Goal: Transaction & Acquisition: Purchase product/service

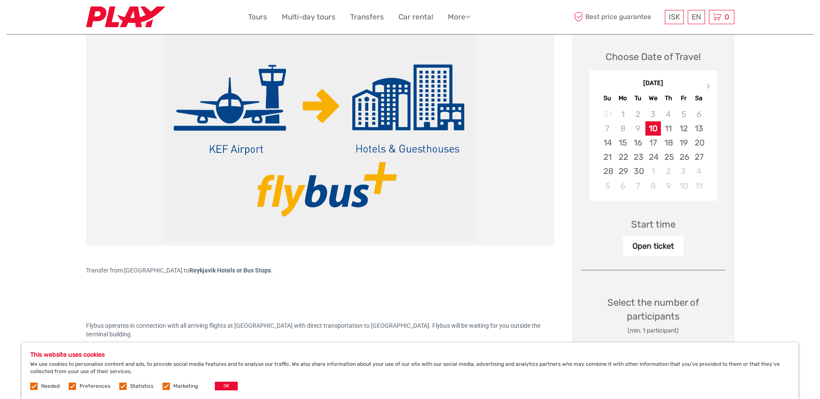
scroll to position [86, 0]
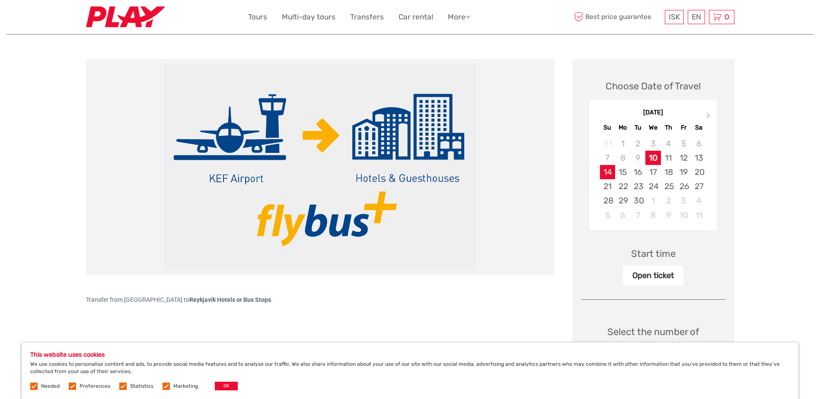
click at [612, 173] on div "14" at bounding box center [607, 172] width 15 height 14
click at [619, 170] on div "15" at bounding box center [622, 172] width 15 height 14
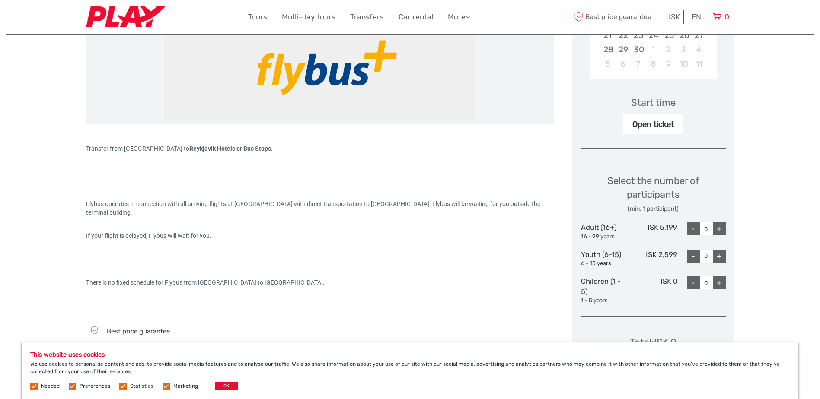
scroll to position [259, 0]
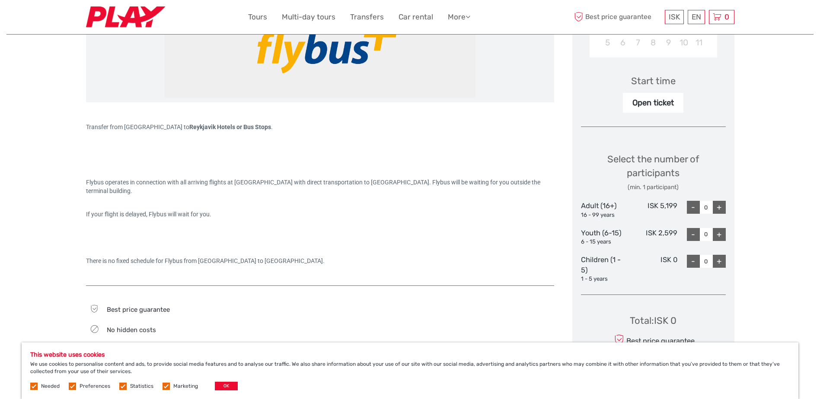
click at [723, 211] on div "+" at bounding box center [719, 207] width 13 height 13
type input "1"
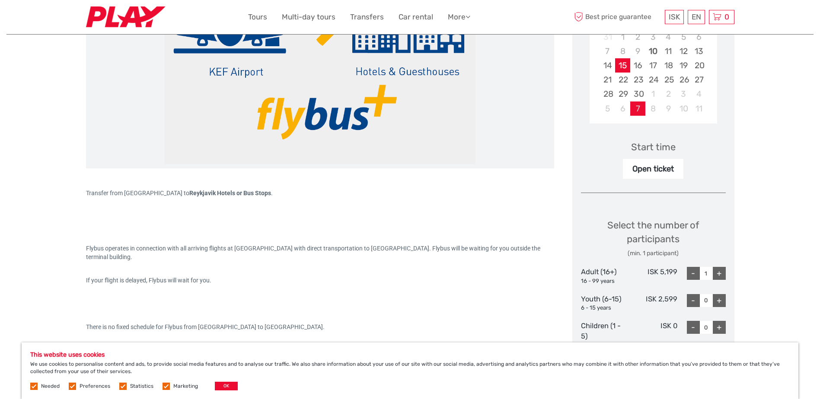
scroll to position [86, 0]
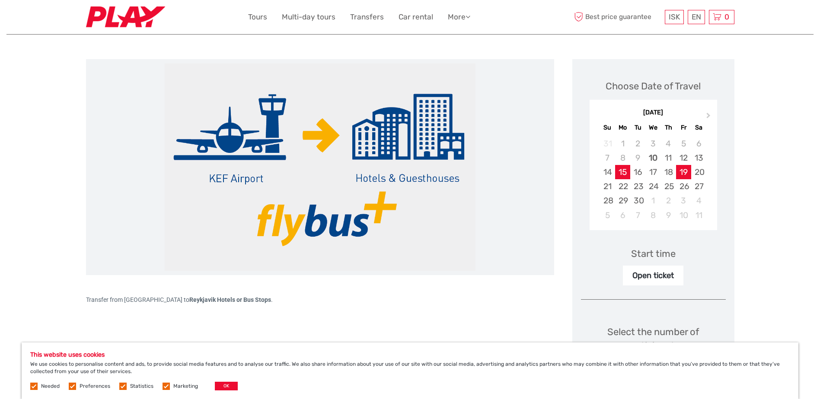
click at [680, 175] on div "19" at bounding box center [683, 172] width 15 height 14
click at [626, 172] on div "15" at bounding box center [622, 172] width 15 height 14
click at [633, 275] on div "Open ticket" at bounding box center [653, 276] width 61 height 20
drag, startPoint x: 638, startPoint y: 275, endPoint x: 643, endPoint y: 275, distance: 5.6
click at [643, 275] on div "Open ticket" at bounding box center [653, 276] width 61 height 20
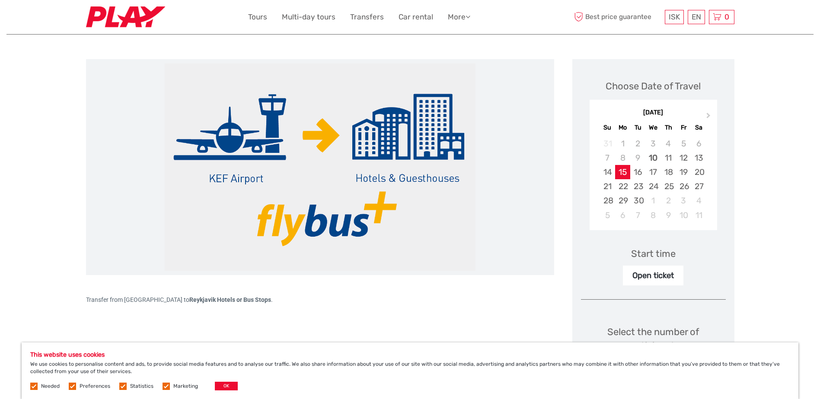
drag, startPoint x: 643, startPoint y: 275, endPoint x: 667, endPoint y: 277, distance: 24.3
click at [667, 277] on div "Open ticket" at bounding box center [653, 276] width 61 height 20
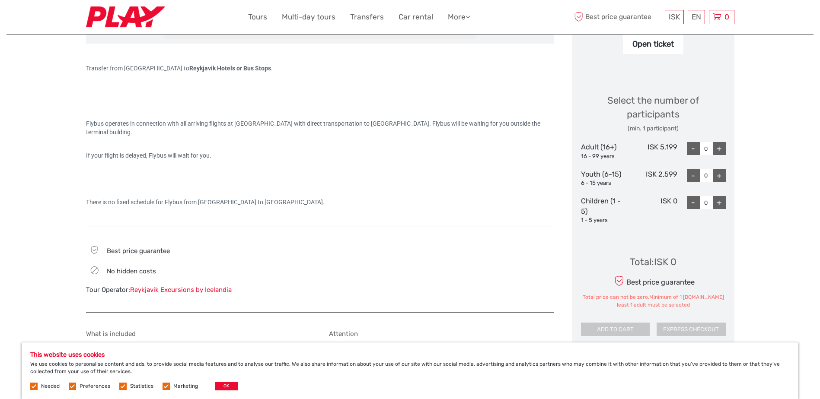
scroll to position [303, 0]
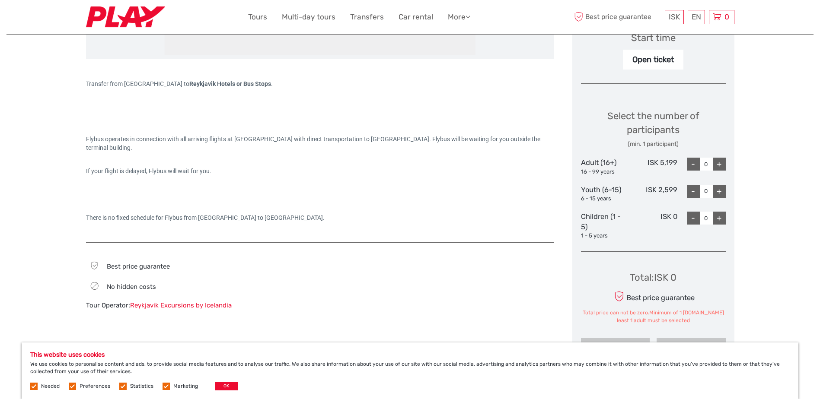
click at [717, 165] on div "+" at bounding box center [719, 164] width 13 height 13
type input "1"
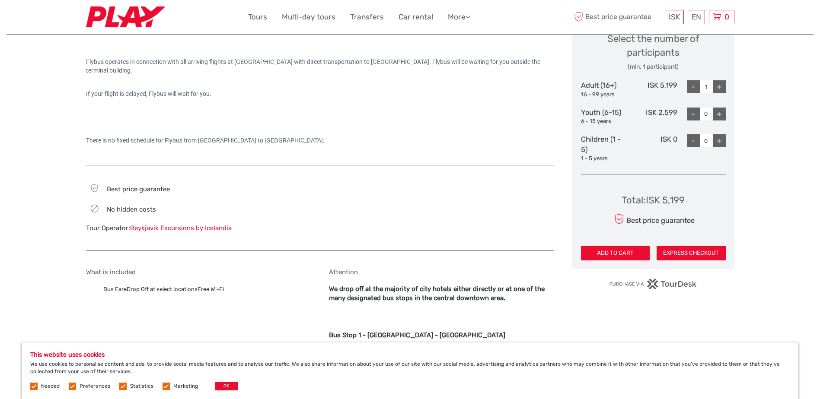
scroll to position [389, 0]
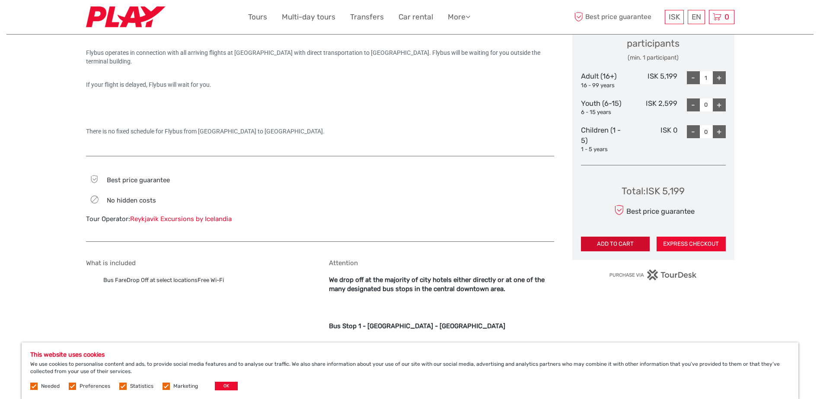
click at [620, 245] on button "ADD TO CART" at bounding box center [615, 244] width 69 height 15
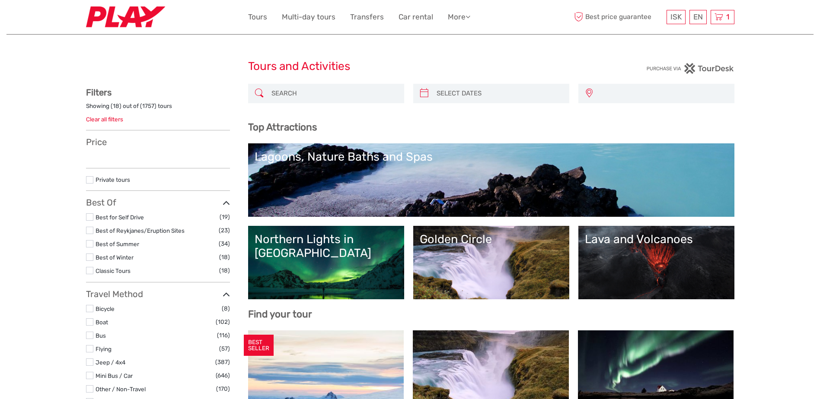
select select
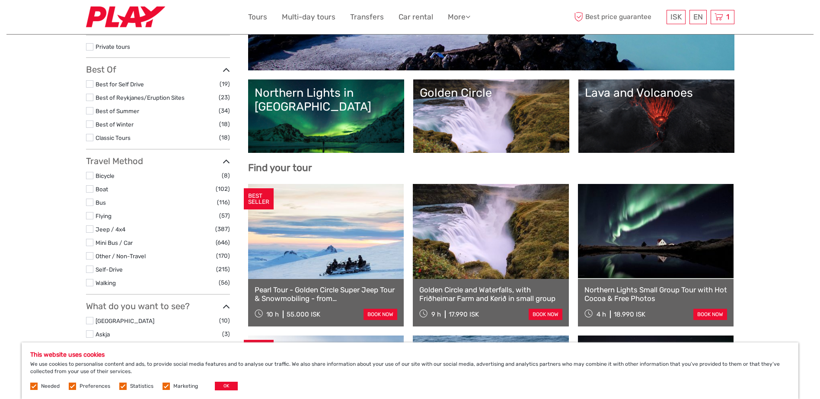
scroll to position [86, 0]
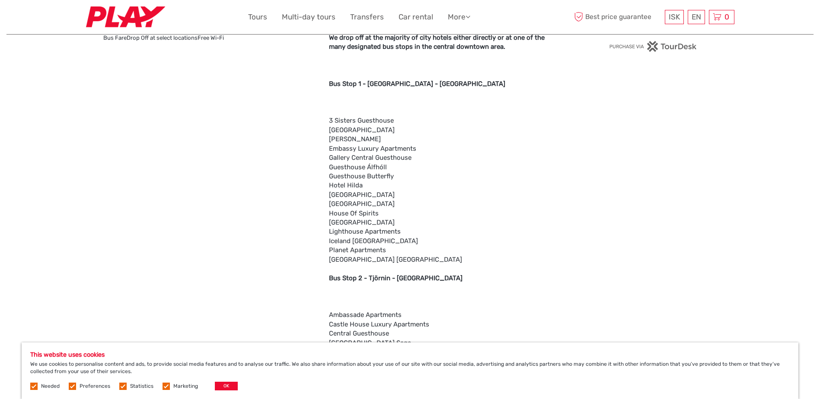
scroll to position [605, 0]
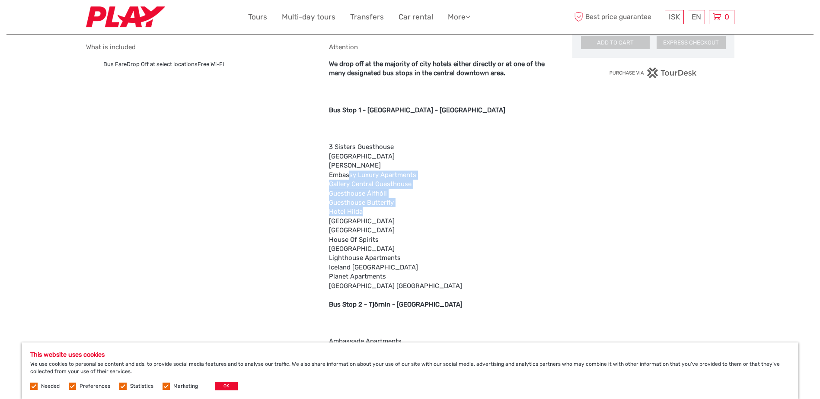
drag, startPoint x: 364, startPoint y: 213, endPoint x: 348, endPoint y: 175, distance: 40.5
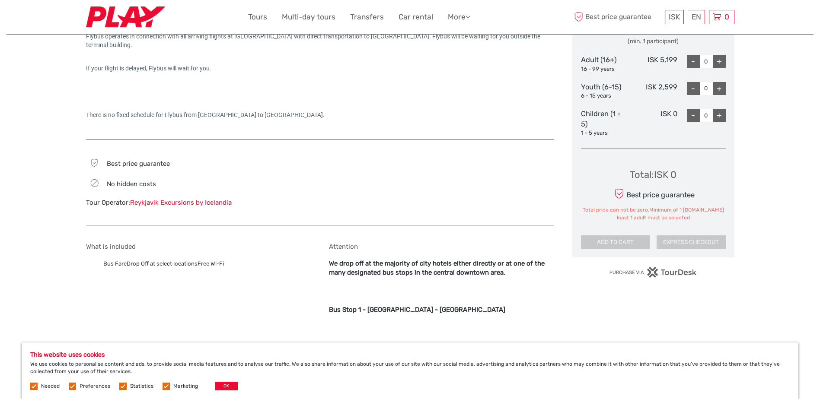
scroll to position [389, 0]
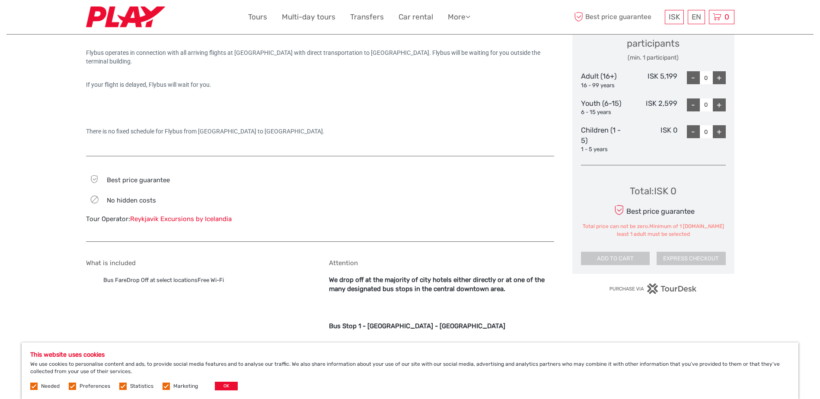
click at [716, 80] on div "+" at bounding box center [719, 77] width 13 height 13
type input "1"
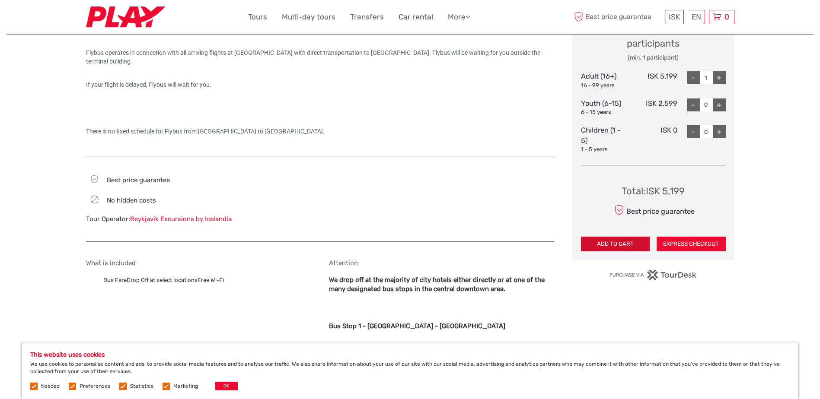
click at [621, 242] on button "ADD TO CART" at bounding box center [615, 244] width 69 height 15
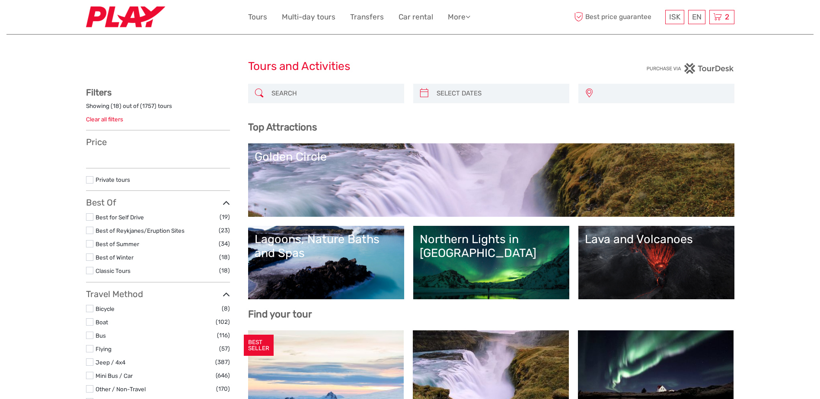
select select
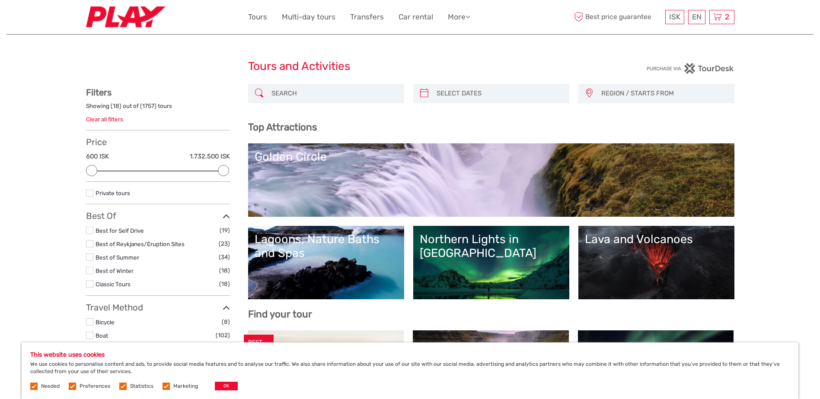
click at [312, 96] on input "search" at bounding box center [334, 93] width 132 height 15
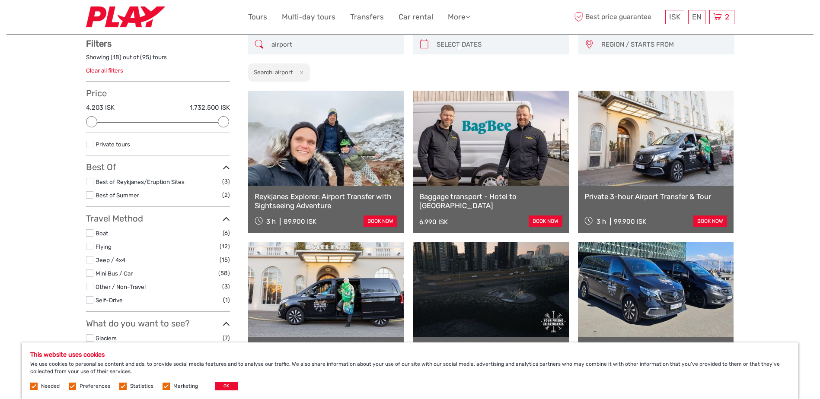
scroll to position [49, 0]
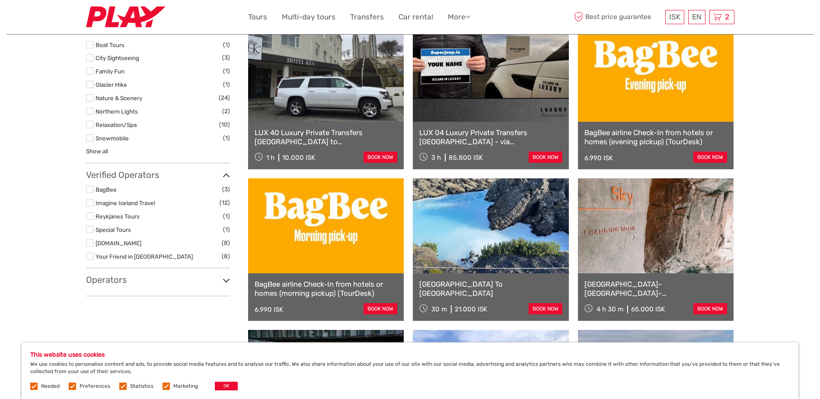
type input "airport"
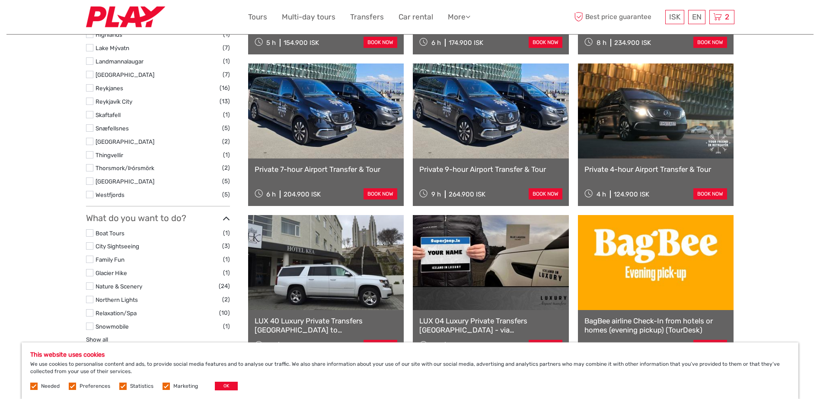
scroll to position [50, 0]
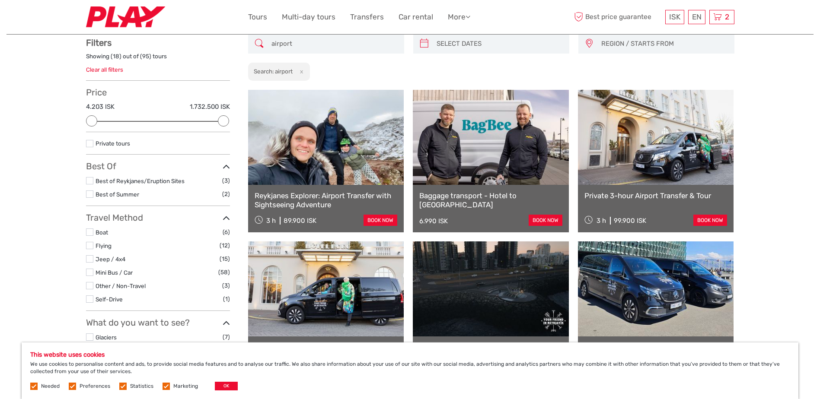
drag, startPoint x: 756, startPoint y: 150, endPoint x: 750, endPoint y: 26, distance: 124.6
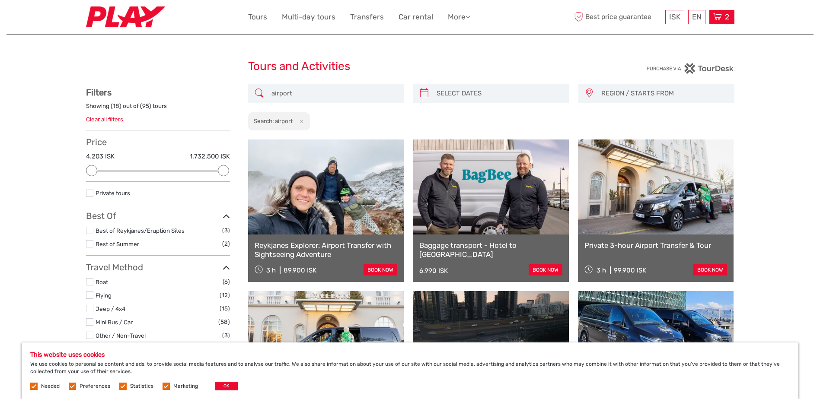
click at [718, 18] on icon at bounding box center [717, 17] width 9 height 11
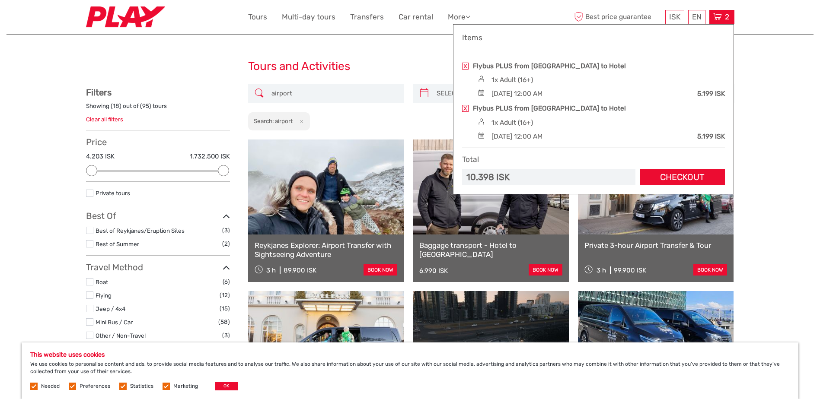
click at [466, 108] on link at bounding box center [465, 108] width 6 height 7
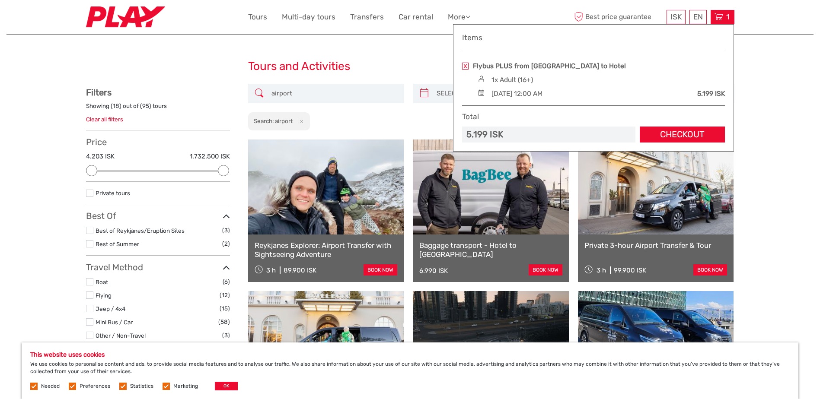
scroll to position [49, 0]
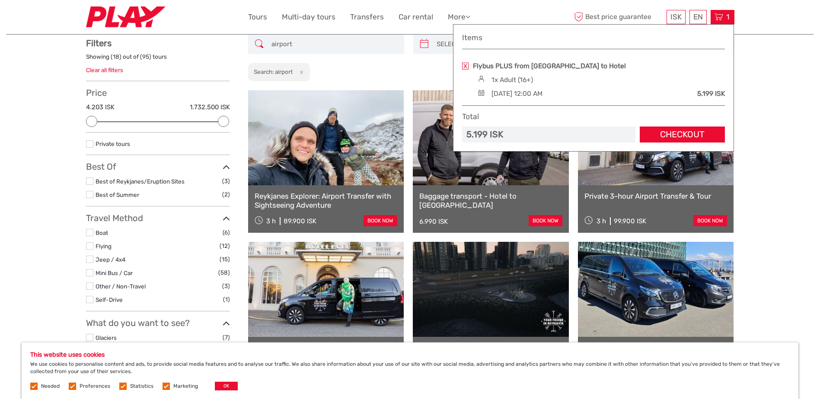
drag, startPoint x: 210, startPoint y: 94, endPoint x: 204, endPoint y: 96, distance: 6.0
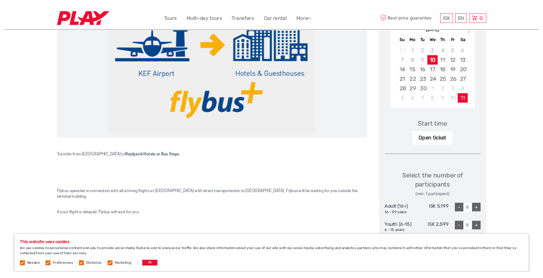
scroll to position [150, 0]
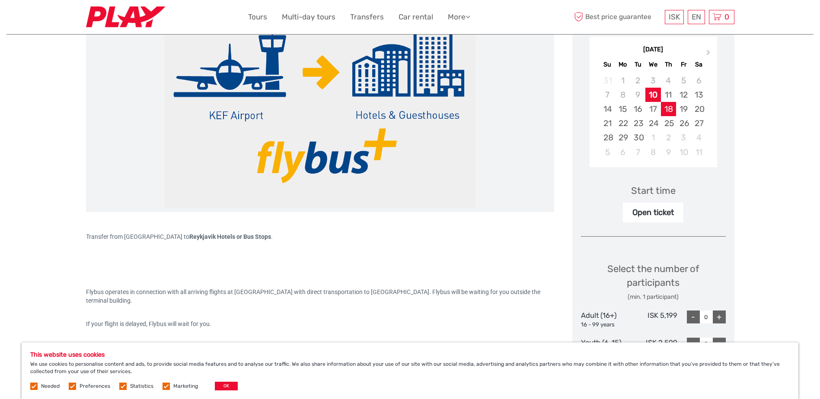
click at [666, 110] on div "18" at bounding box center [668, 109] width 15 height 14
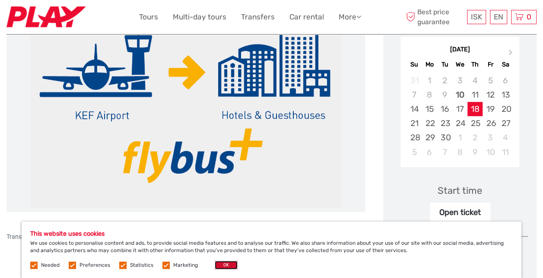
click at [223, 267] on button "OK" at bounding box center [226, 265] width 23 height 9
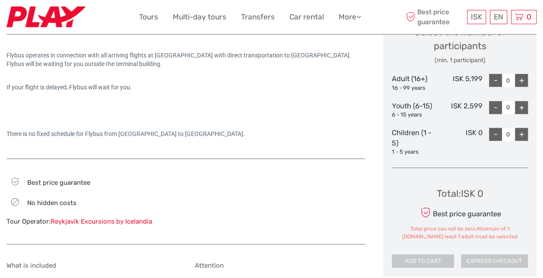
scroll to position [389, 0]
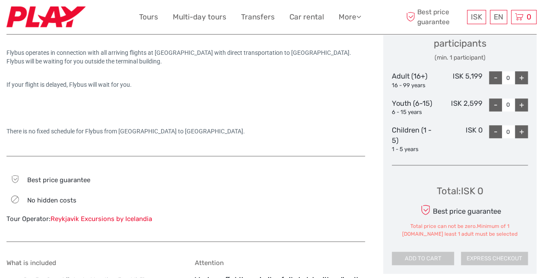
click at [521, 79] on div "+" at bounding box center [521, 77] width 13 height 13
type input "1"
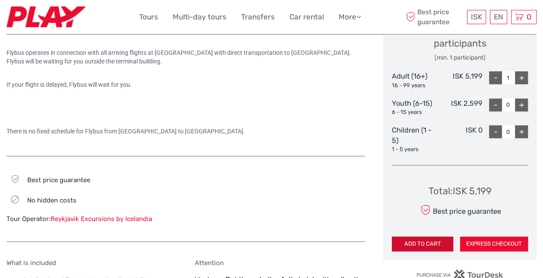
click at [442, 245] on button "ADD TO CART" at bounding box center [422, 244] width 61 height 15
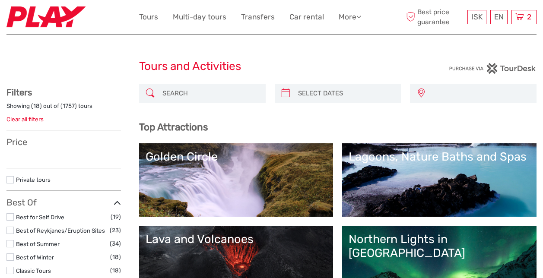
select select
click at [530, 14] on span "2" at bounding box center [529, 17] width 7 height 9
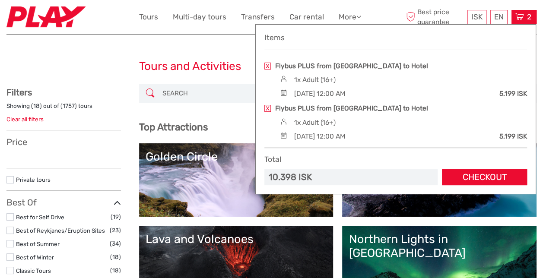
select select
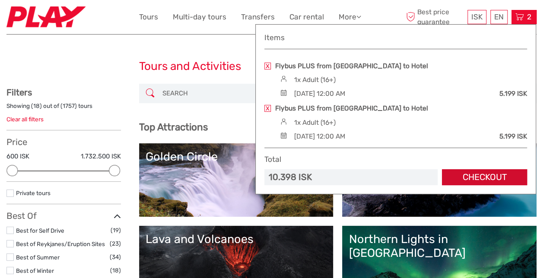
click at [460, 175] on link "Checkout" at bounding box center [484, 177] width 85 height 16
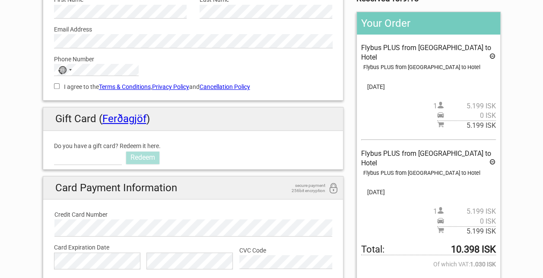
scroll to position [130, 0]
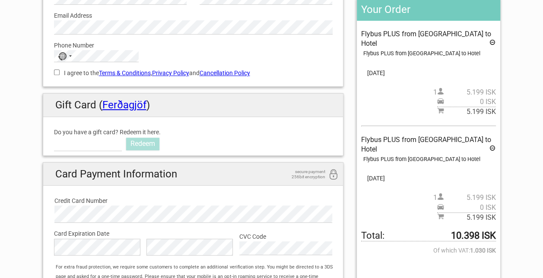
drag, startPoint x: 449, startPoint y: 216, endPoint x: 496, endPoint y: 211, distance: 47.8
click at [496, 231] on span "Total: 10.398 ISK" at bounding box center [428, 236] width 134 height 10
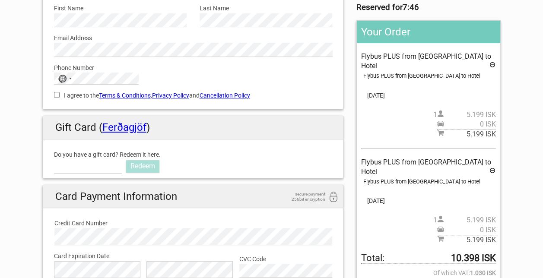
scroll to position [86, 0]
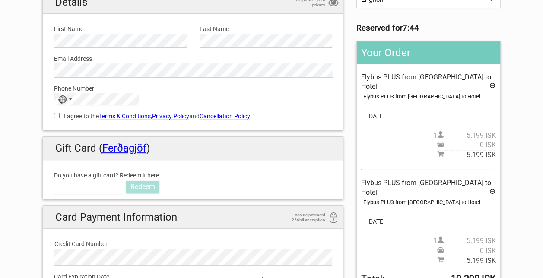
click at [56, 115] on input "I agree to the Terms & Conditions , Privacy Policy and Cancellation Policy" at bounding box center [57, 116] width 6 height 6
checkbox input "true"
click at [68, 102] on div "No country selected" at bounding box center [64, 99] width 20 height 11
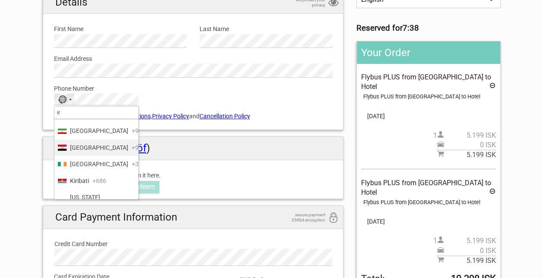
scroll to position [43, 0]
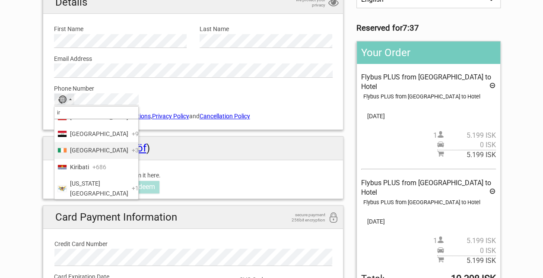
type input "ir"
click at [86, 155] on span "Ireland" at bounding box center [99, 151] width 58 height 10
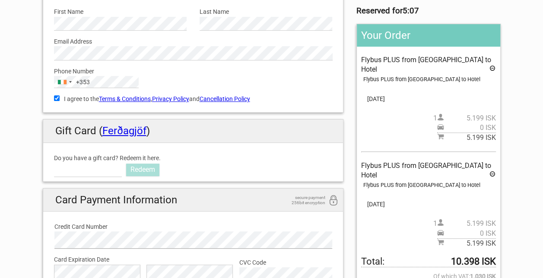
scroll to position [86, 0]
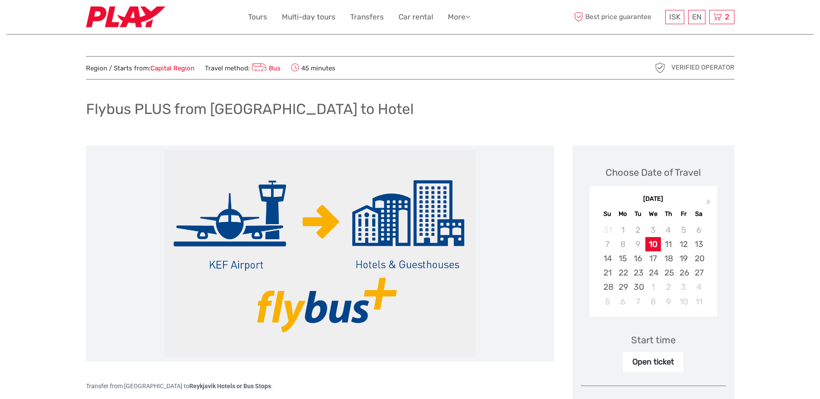
click at [126, 16] on img at bounding box center [125, 16] width 79 height 21
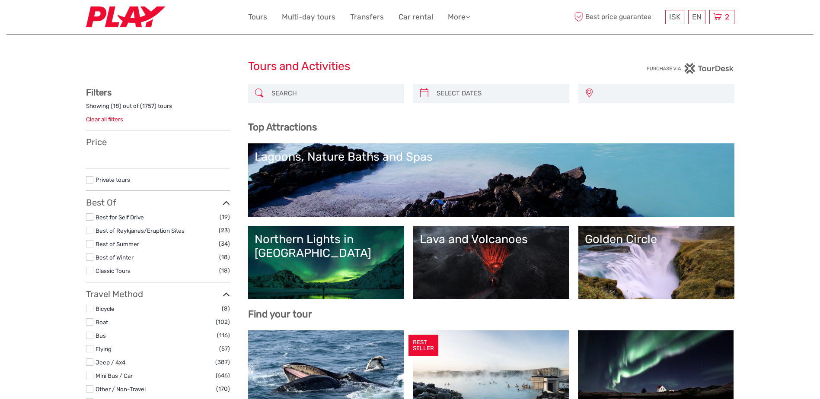
select select
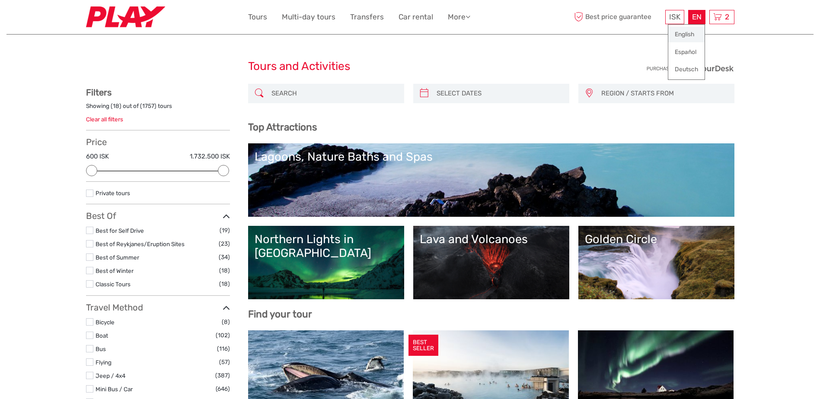
click at [691, 30] on link "English" at bounding box center [686, 35] width 36 height 16
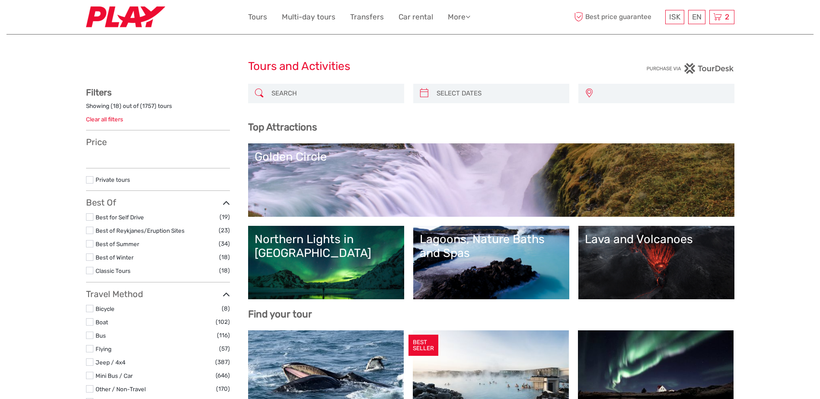
select select
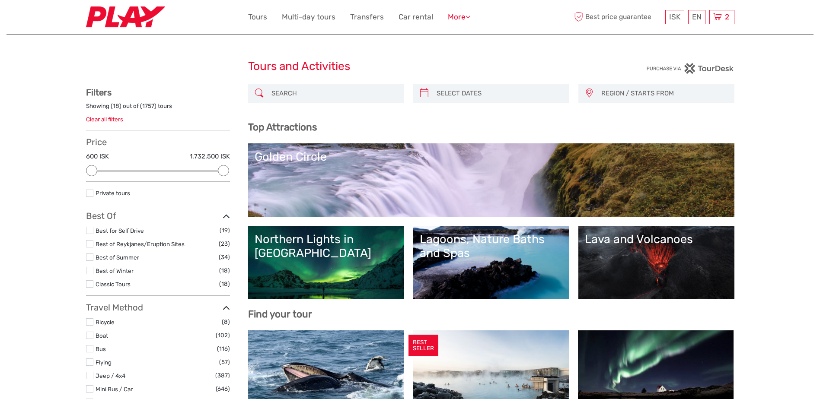
click at [469, 19] on icon at bounding box center [467, 16] width 5 height 7
click at [367, 15] on link "Transfers" at bounding box center [367, 17] width 34 height 13
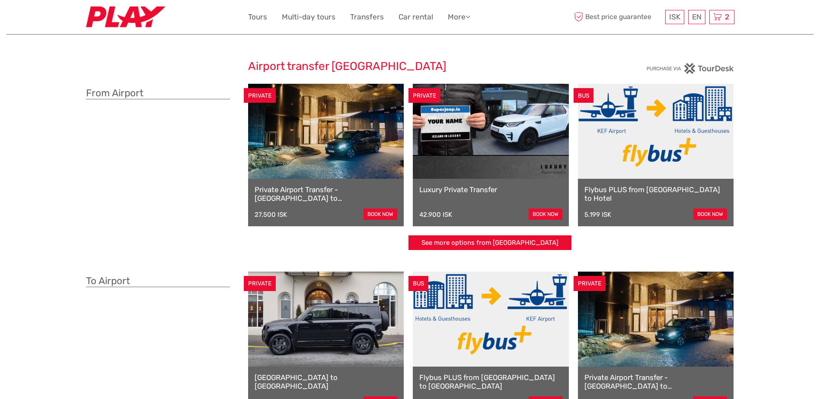
click at [156, 91] on h3 "From Airport" at bounding box center [158, 93] width 144 height 12
click at [120, 93] on h3 "From Airport" at bounding box center [158, 93] width 144 height 12
click at [119, 94] on h3 "From Airport" at bounding box center [158, 93] width 144 height 12
drag, startPoint x: 119, startPoint y: 94, endPoint x: 147, endPoint y: 94, distance: 27.7
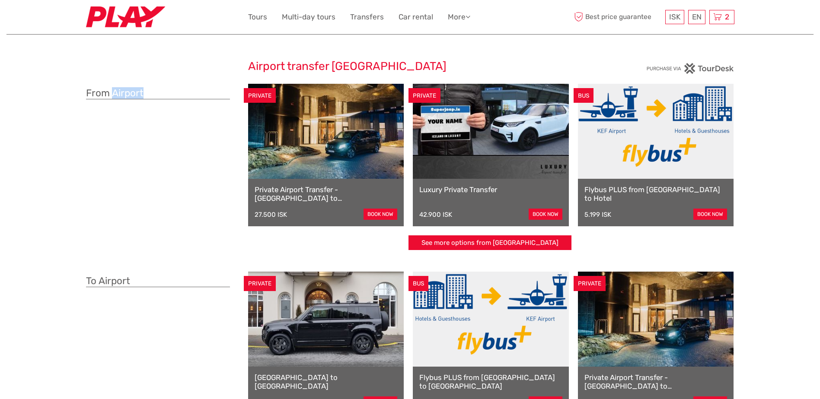
click at [147, 94] on h3 "From Airport" at bounding box center [158, 93] width 144 height 12
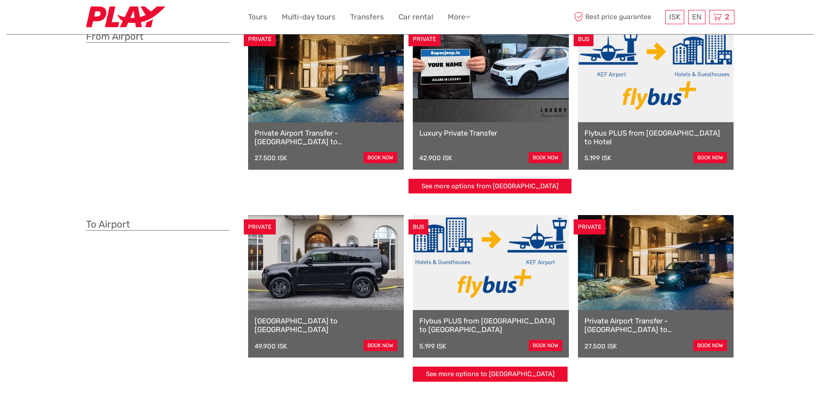
scroll to position [43, 0]
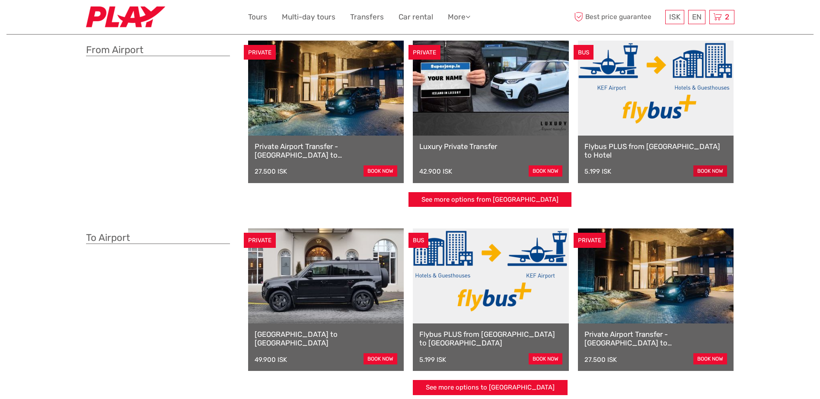
click at [711, 172] on link "book now" at bounding box center [710, 171] width 34 height 11
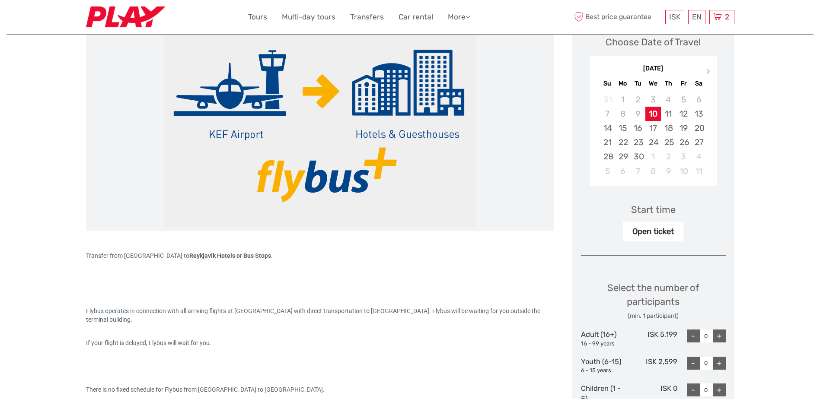
scroll to position [130, 0]
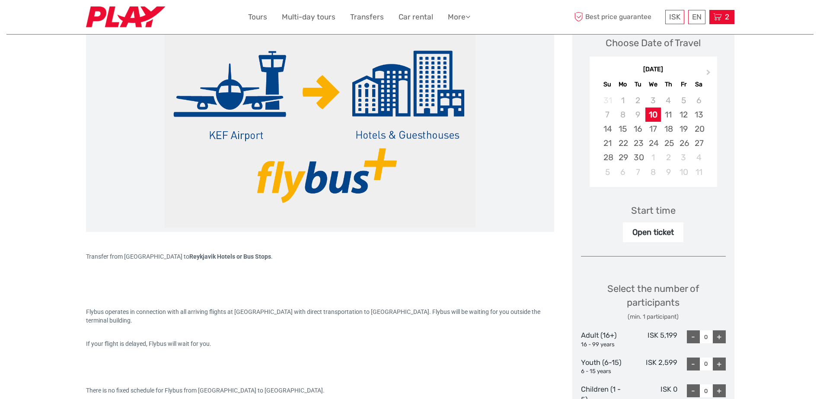
click at [724, 17] on span "2" at bounding box center [727, 17] width 7 height 9
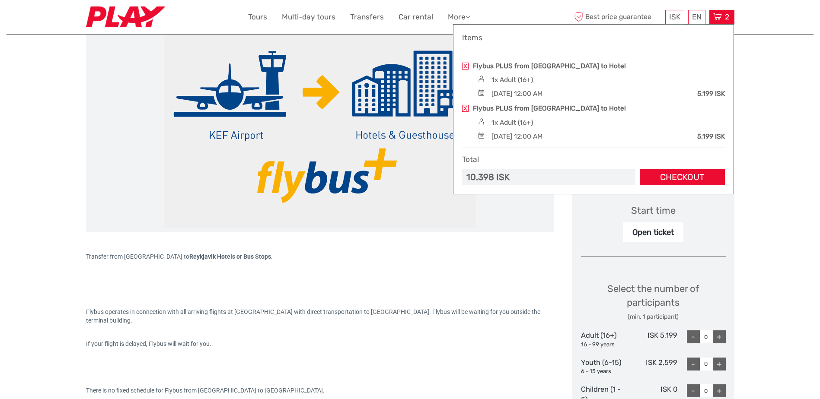
click at [463, 111] on link at bounding box center [465, 108] width 6 height 7
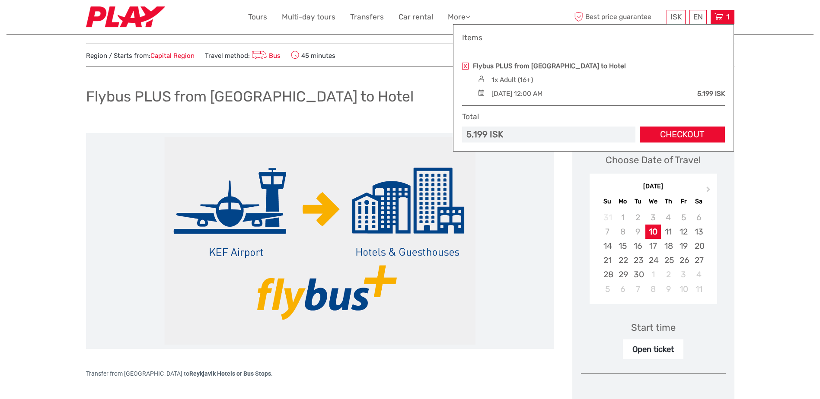
scroll to position [0, 0]
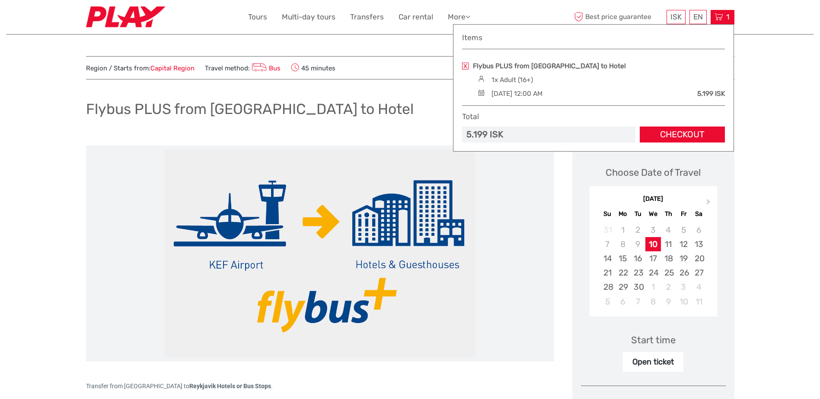
drag, startPoint x: 251, startPoint y: 145, endPoint x: 253, endPoint y: 139, distance: 7.0
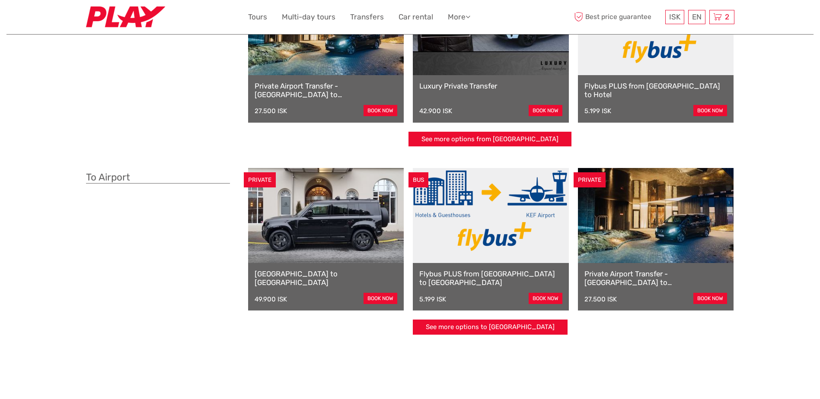
scroll to position [130, 0]
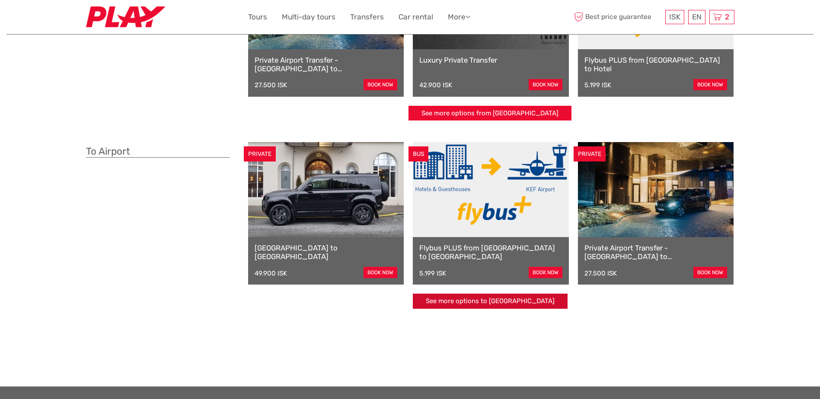
click at [536, 301] on link "See more options to [GEOGRAPHIC_DATA]" at bounding box center [490, 301] width 155 height 15
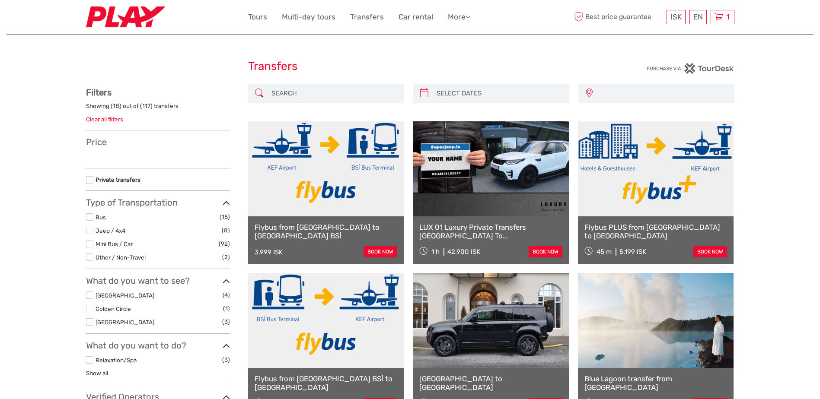
select select
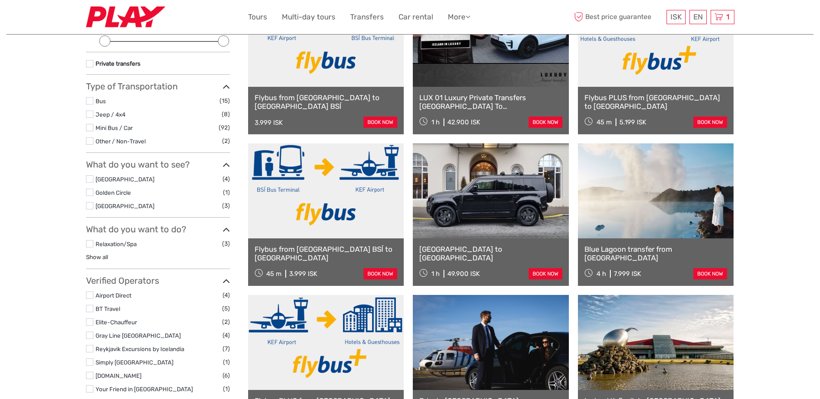
scroll to position [86, 0]
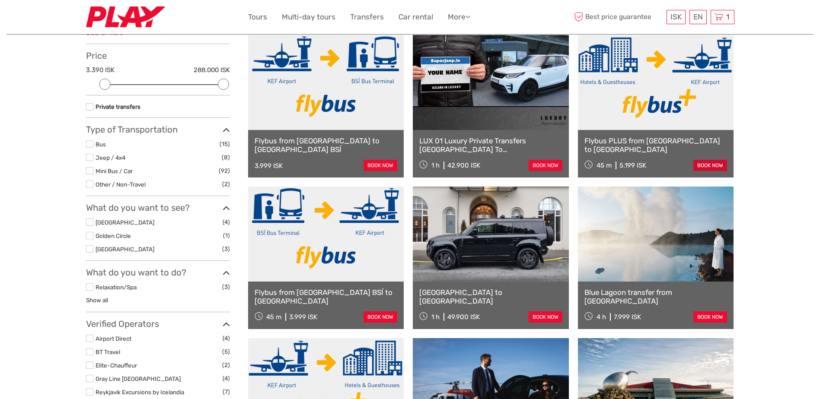
click at [704, 163] on link "book now" at bounding box center [710, 165] width 34 height 11
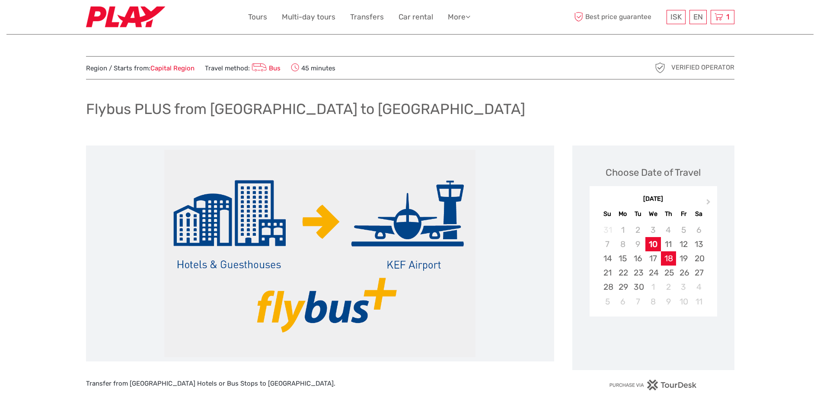
click at [670, 256] on div "18" at bounding box center [668, 259] width 15 height 14
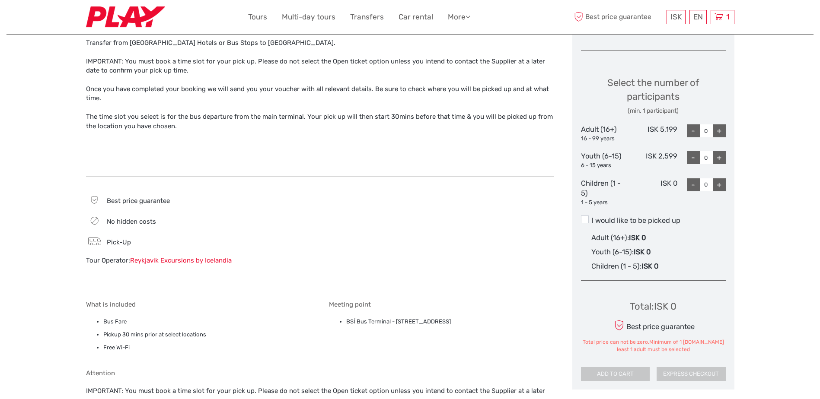
scroll to position [346, 0]
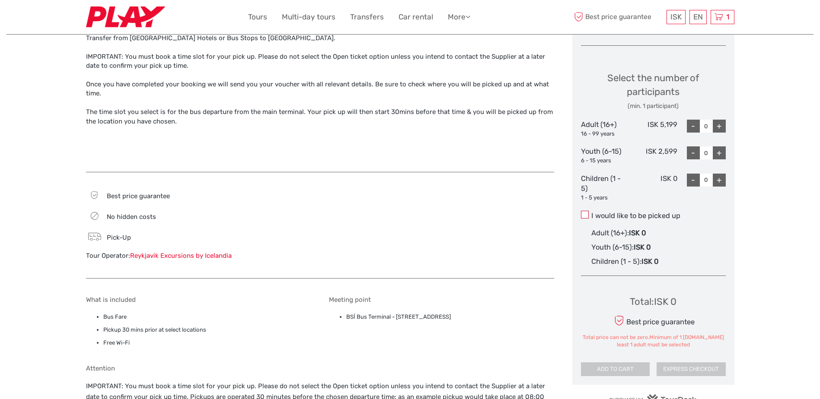
click at [585, 216] on span at bounding box center [585, 215] width 8 height 8
click at [591, 213] on input "I would like to be picked up" at bounding box center [591, 213] width 0 height 0
click at [715, 126] on div "+" at bounding box center [719, 126] width 13 height 13
type input "1"
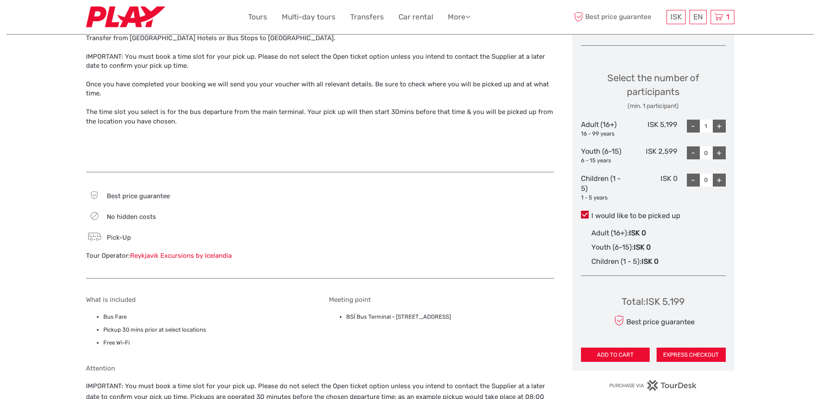
click at [588, 217] on span at bounding box center [585, 215] width 8 height 8
click at [591, 213] on input "I would like to be picked up" at bounding box center [591, 213] width 0 height 0
click at [588, 217] on span at bounding box center [585, 215] width 8 height 8
click at [591, 213] on input "I would like to be picked up" at bounding box center [591, 213] width 0 height 0
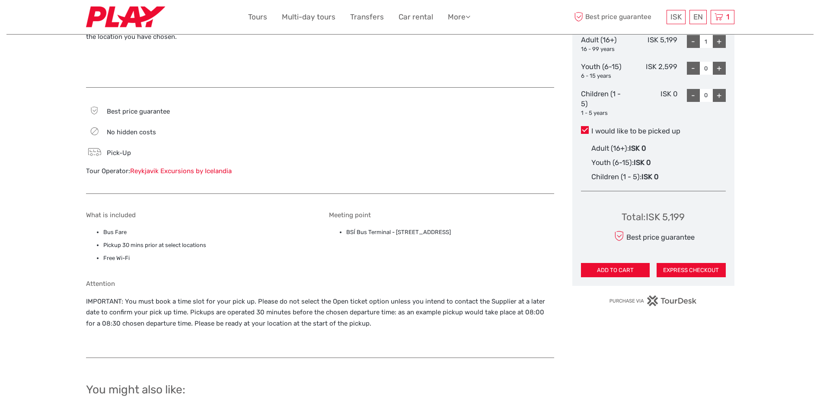
scroll to position [432, 0]
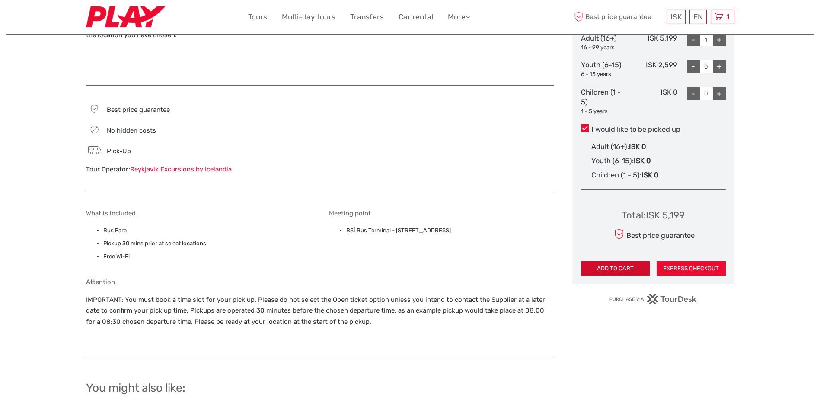
click at [634, 271] on button "ADD TO CART" at bounding box center [615, 268] width 69 height 15
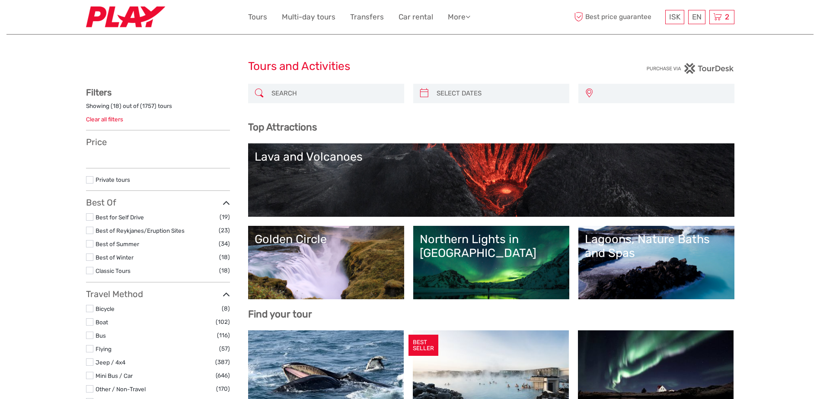
select select
click at [722, 15] on div "2 Items Flybus PLUS from [GEOGRAPHIC_DATA] to Hotel 1x Adult (16+) [DATE] 12:00…" at bounding box center [721, 17] width 25 height 14
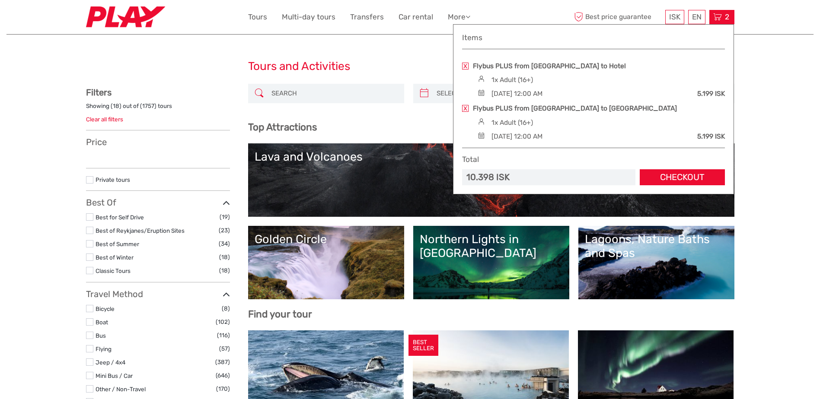
select select
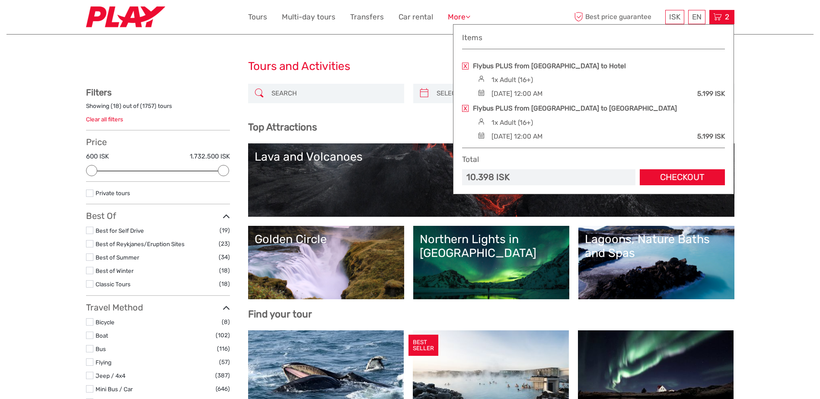
click at [449, 17] on link "More" at bounding box center [459, 17] width 22 height 13
click at [393, 67] on h1 "Tours and Activities" at bounding box center [410, 67] width 324 height 14
click at [371, 20] on link "Transfers" at bounding box center [367, 17] width 34 height 13
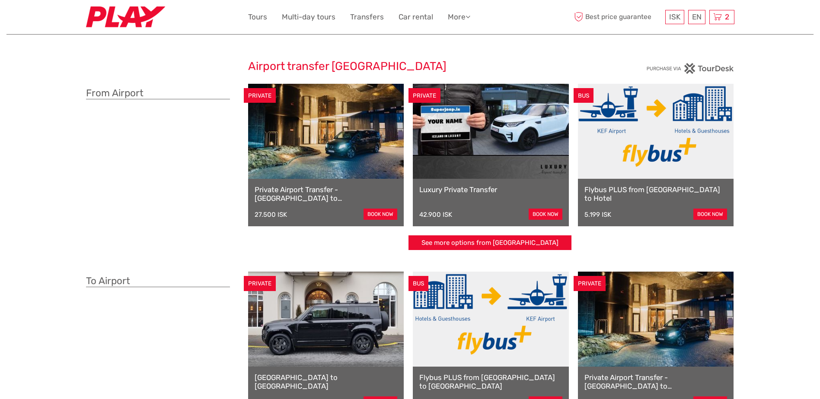
click at [148, 20] on img at bounding box center [125, 16] width 79 height 21
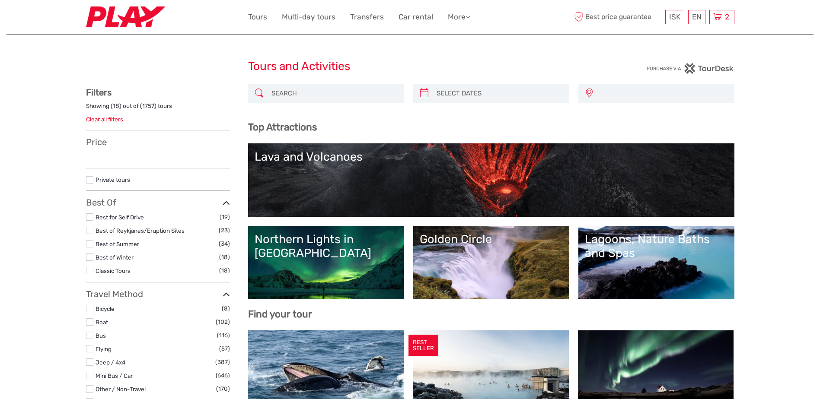
select select
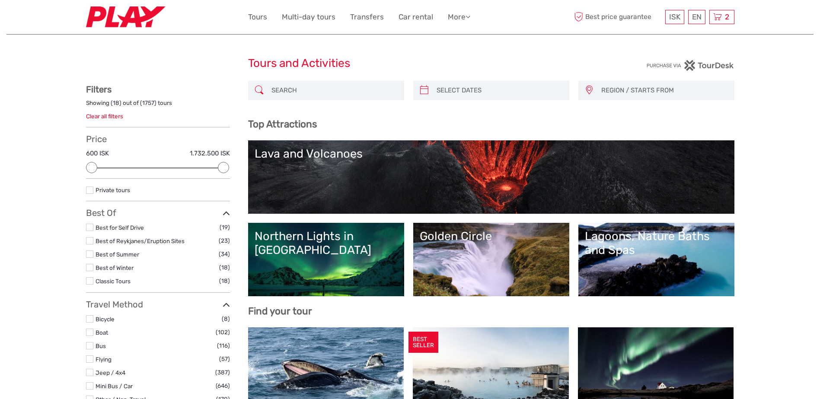
drag, startPoint x: 731, startPoint y: 98, endPoint x: 712, endPoint y: -3, distance: 102.6
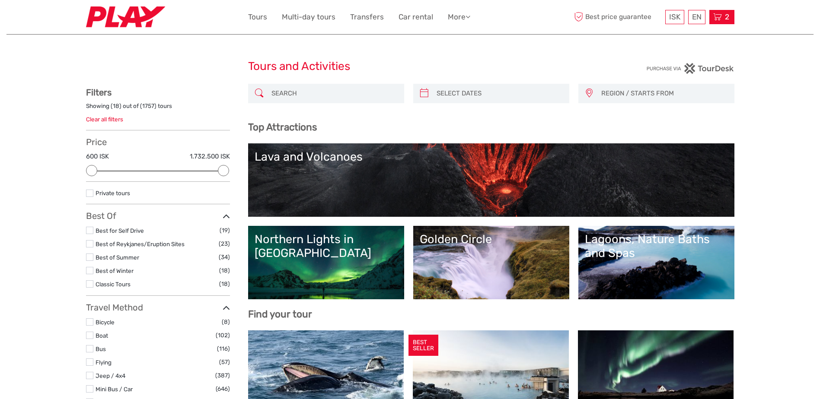
click at [713, 22] on div "2 Items Flybus PLUS from [GEOGRAPHIC_DATA] to Hotel 1x Adult (16+) [DATE] 12:00…" at bounding box center [721, 17] width 25 height 14
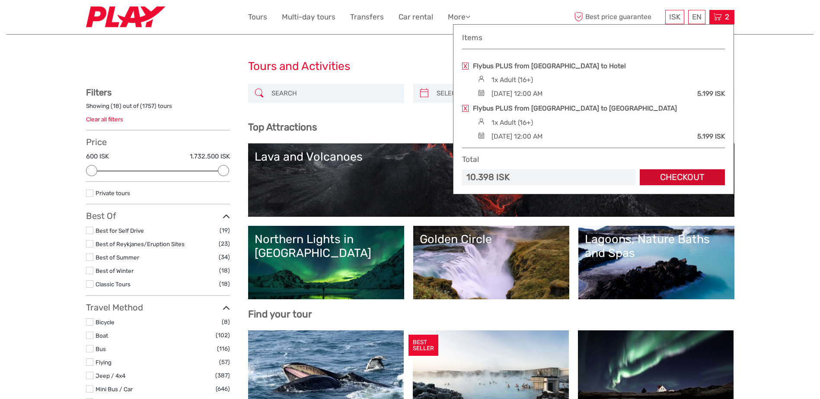
click at [674, 175] on link "Checkout" at bounding box center [682, 177] width 85 height 16
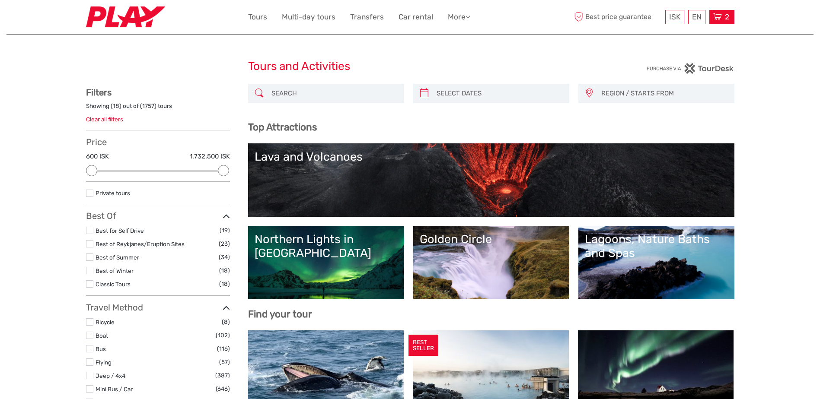
click at [725, 16] on span "2" at bounding box center [727, 17] width 7 height 9
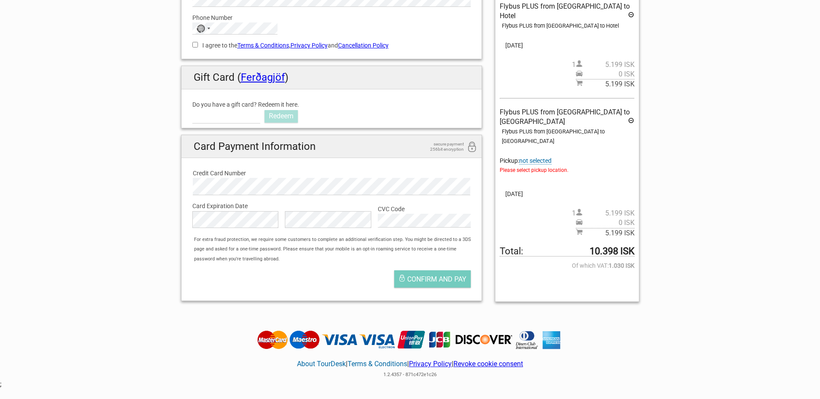
scroll to position [173, 0]
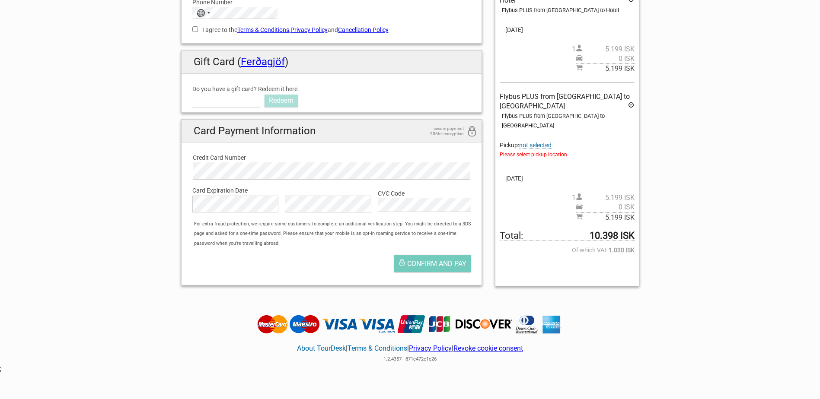
click at [543, 142] on span "not selected" at bounding box center [535, 145] width 32 height 7
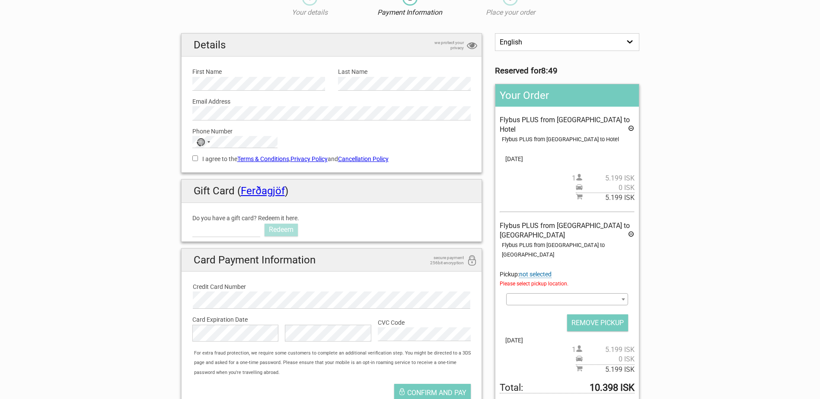
scroll to position [43, 0]
click at [555, 294] on span at bounding box center [566, 300] width 121 height 12
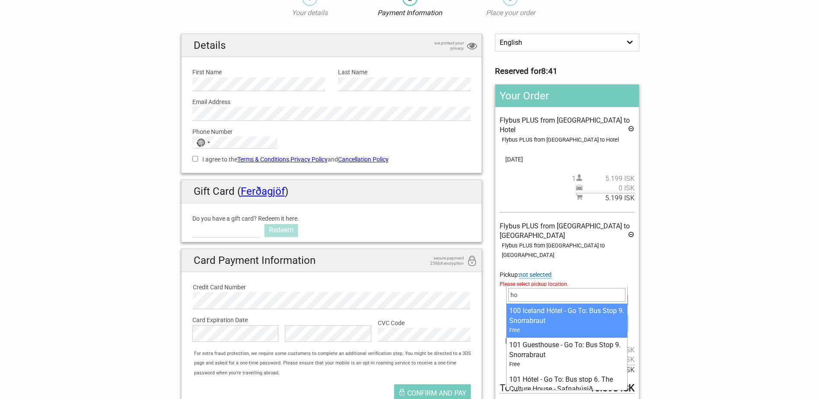
type input "h"
type input "H"
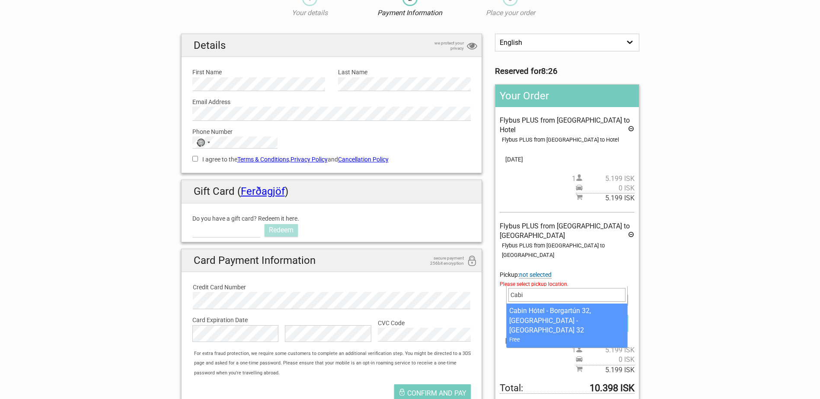
type input "Cabi"
select select "1093293"
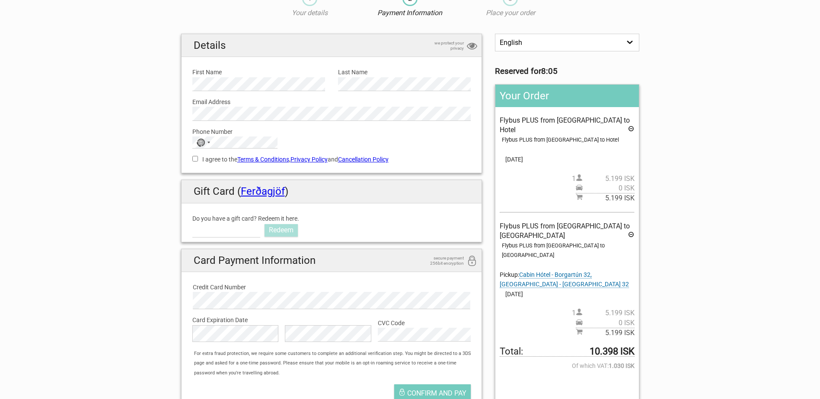
click at [277, 71] on label "First Name" at bounding box center [258, 72] width 133 height 10
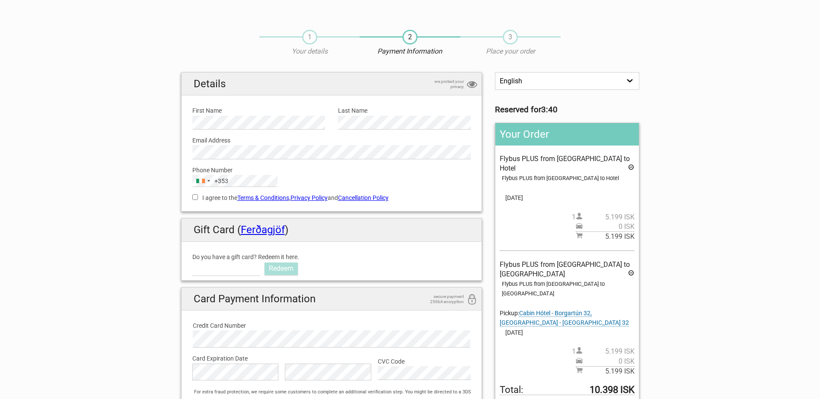
scroll to position [0, 0]
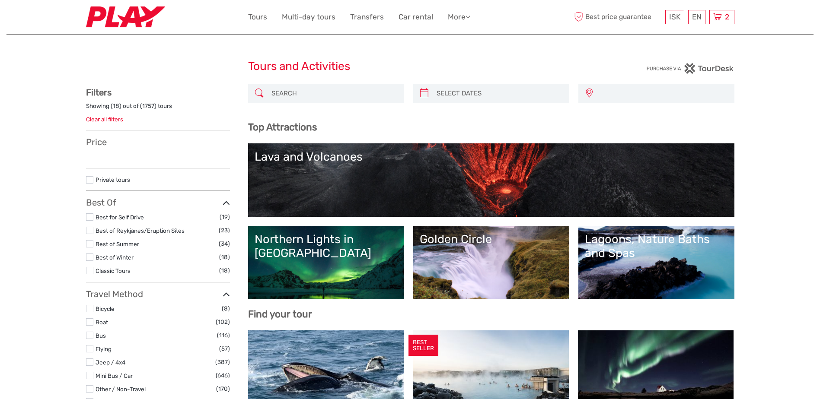
select select
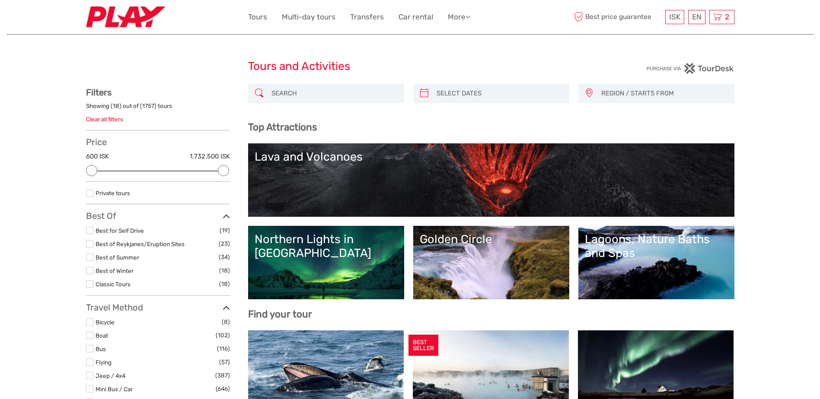
click at [712, 17] on div "2 Items Flybus PLUS from Keflavik Airport to Hotel 1x Adult (16+) Monday, 15 Se…" at bounding box center [721, 17] width 25 height 14
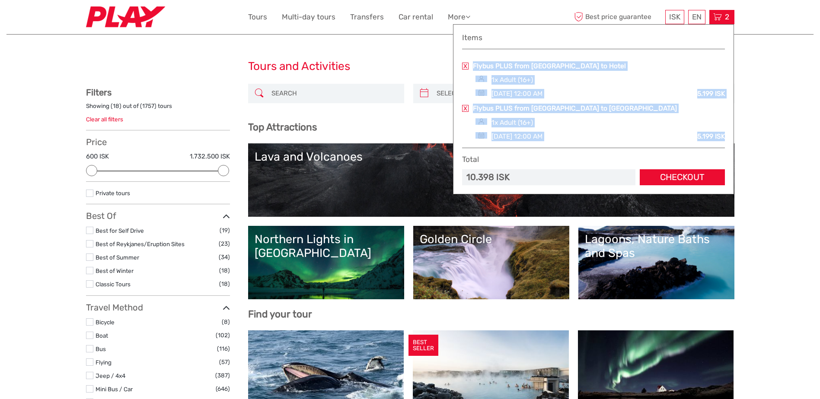
drag, startPoint x: 470, startPoint y: 65, endPoint x: 728, endPoint y: 131, distance: 266.9
click at [728, 131] on div "Items Flybus PLUS from Keflavik Airport to Hotel 1x Adult (16+) Monday, 15 Sept…" at bounding box center [593, 109] width 281 height 170
copy div "Flybus PLUS from Keflavik Airport to Hotel 1x Adult (16+) Monday, 15 September …"
click at [707, 177] on link "Checkout" at bounding box center [682, 177] width 85 height 16
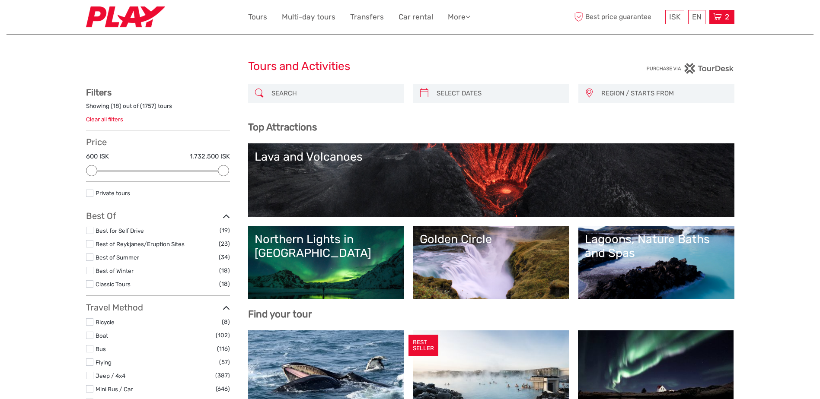
click at [716, 13] on icon at bounding box center [717, 17] width 9 height 11
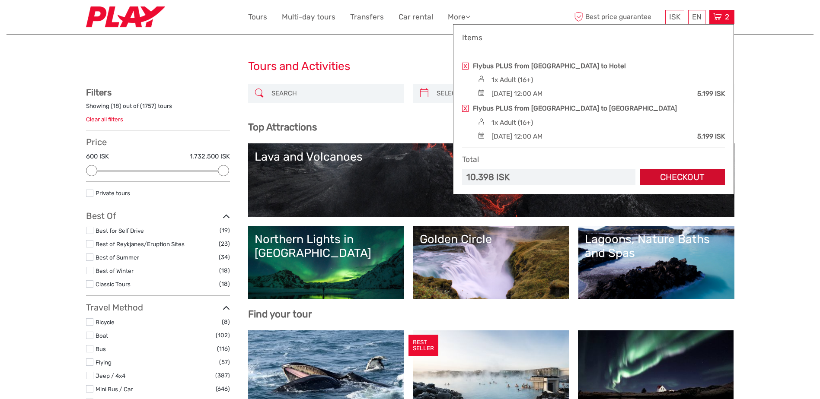
click at [685, 180] on link "Checkout" at bounding box center [682, 177] width 85 height 16
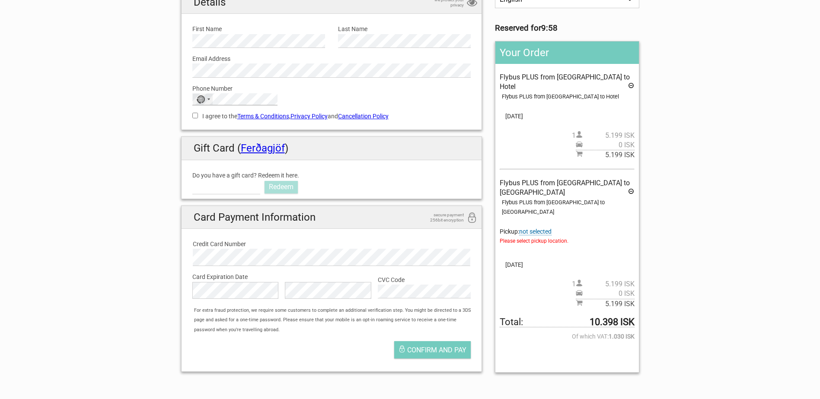
click at [211, 99] on div "No country selected 244 results found [GEOGRAPHIC_DATA] +93 [GEOGRAPHIC_DATA] +…" at bounding box center [234, 99] width 85 height 12
click at [208, 100] on div "Selected country" at bounding box center [208, 100] width 3 height 2
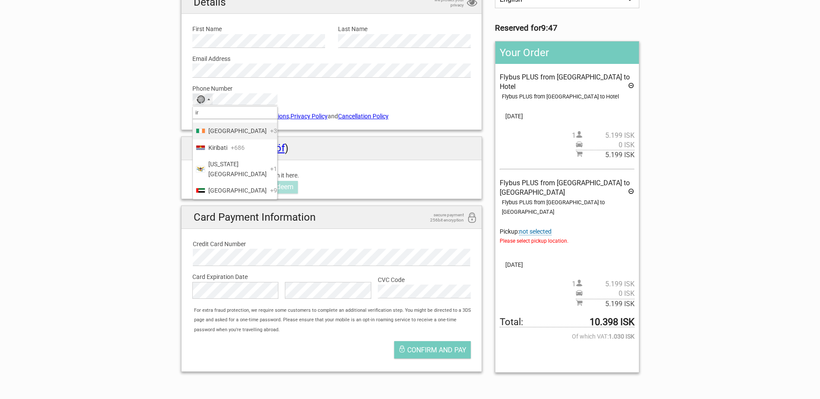
type input "ir"
click at [214, 126] on span "Ireland" at bounding box center [237, 131] width 58 height 10
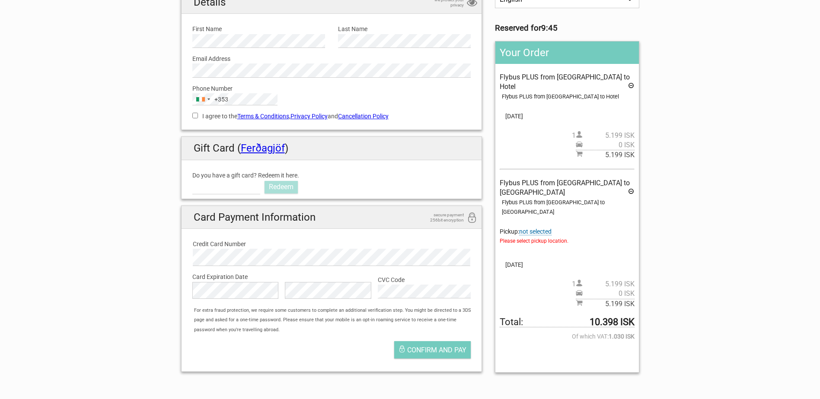
click at [194, 117] on input "I agree to the Terms & Conditions , Privacy Policy and Cancellation Policy" at bounding box center [195, 116] width 6 height 6
checkbox input "true"
click at [462, 351] on span "Confirm and pay" at bounding box center [436, 350] width 59 height 8
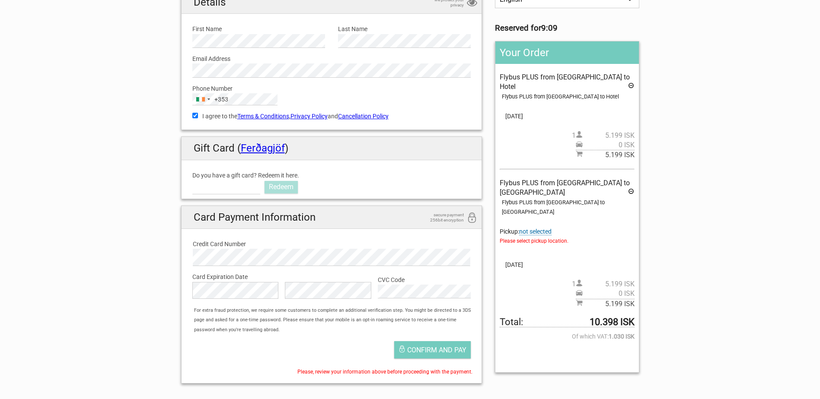
click at [542, 228] on span "not selected" at bounding box center [535, 231] width 32 height 7
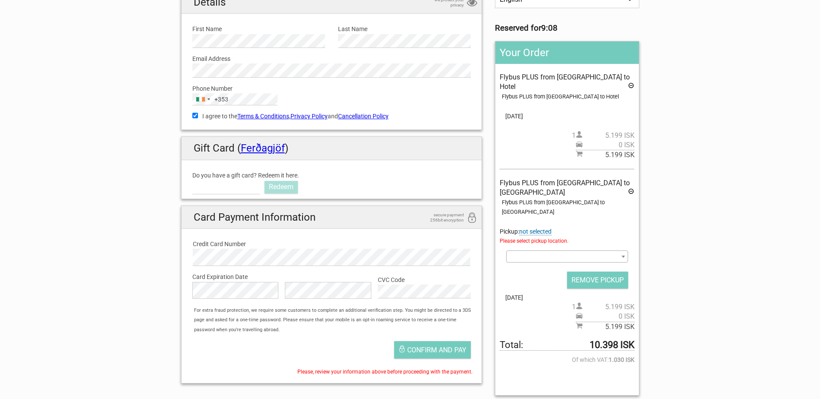
click at [545, 251] on span at bounding box center [566, 257] width 121 height 12
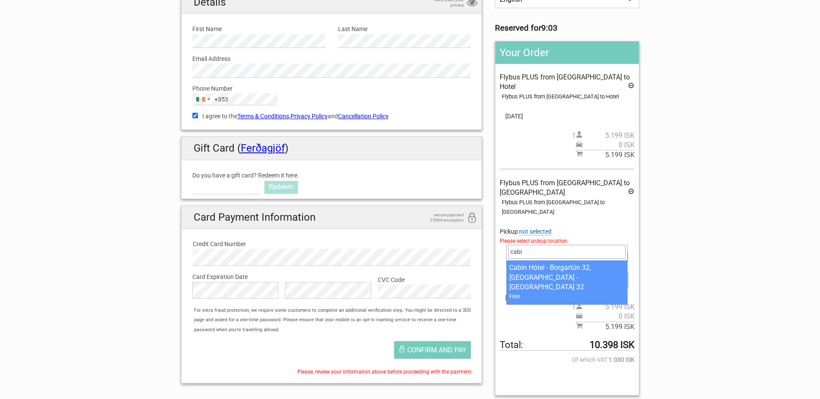
type input "cabi"
select select "1093293"
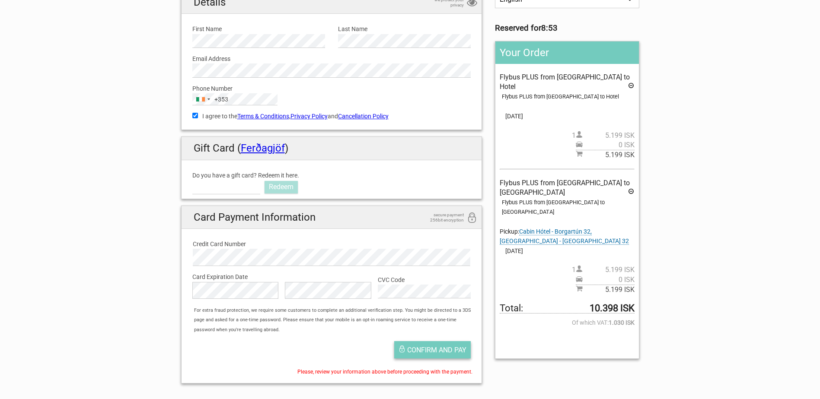
click at [416, 353] on span "Confirm and pay" at bounding box center [436, 350] width 59 height 8
